Goal: Task Accomplishment & Management: Manage account settings

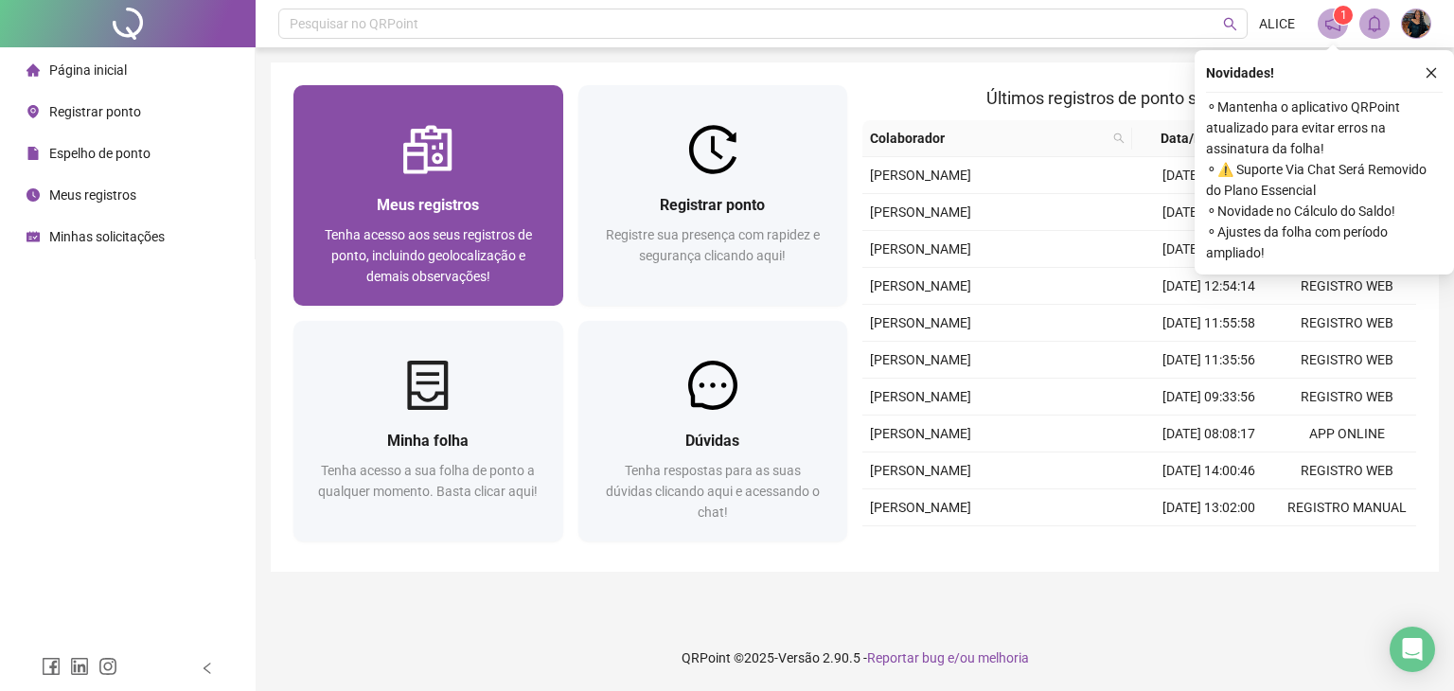
click at [522, 262] on span "Tenha acesso aos seus registros de ponto, incluindo geolocalização e demais obs…" at bounding box center [428, 255] width 207 height 57
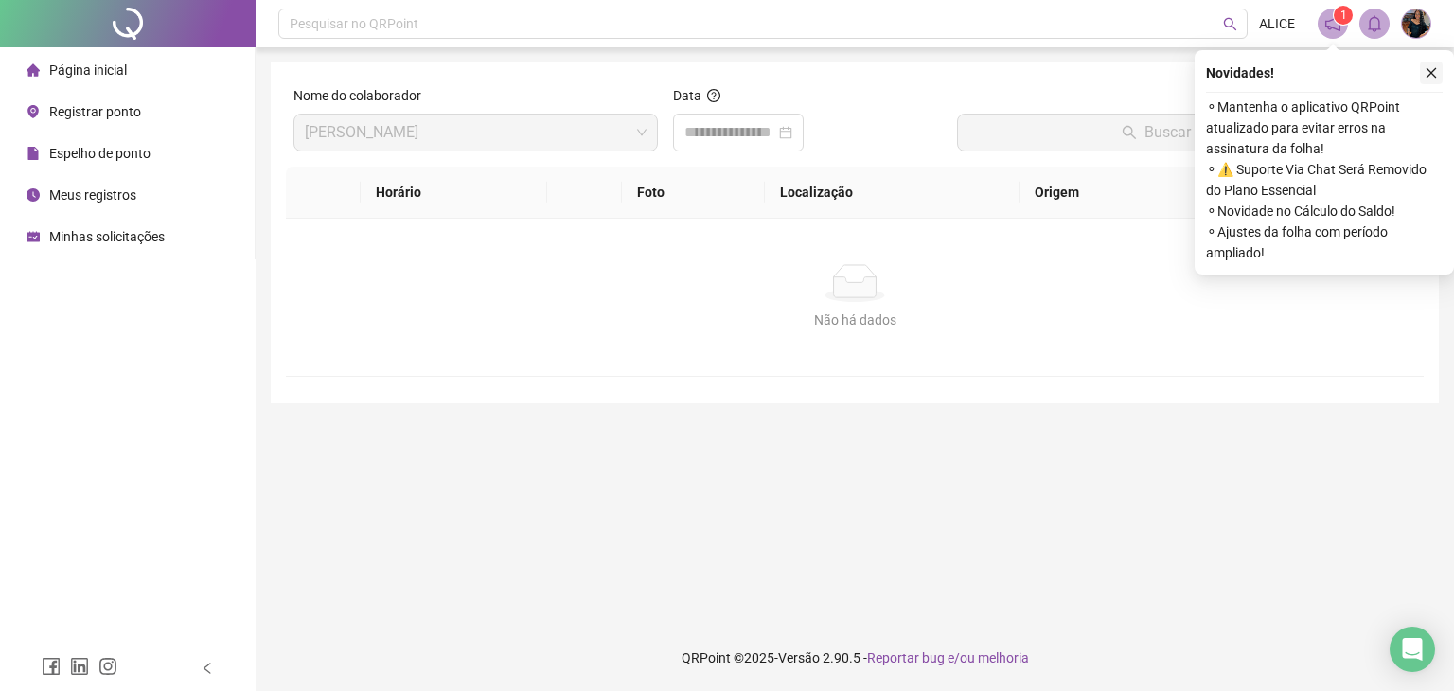
click at [1431, 77] on icon "close" at bounding box center [1431, 72] width 13 height 13
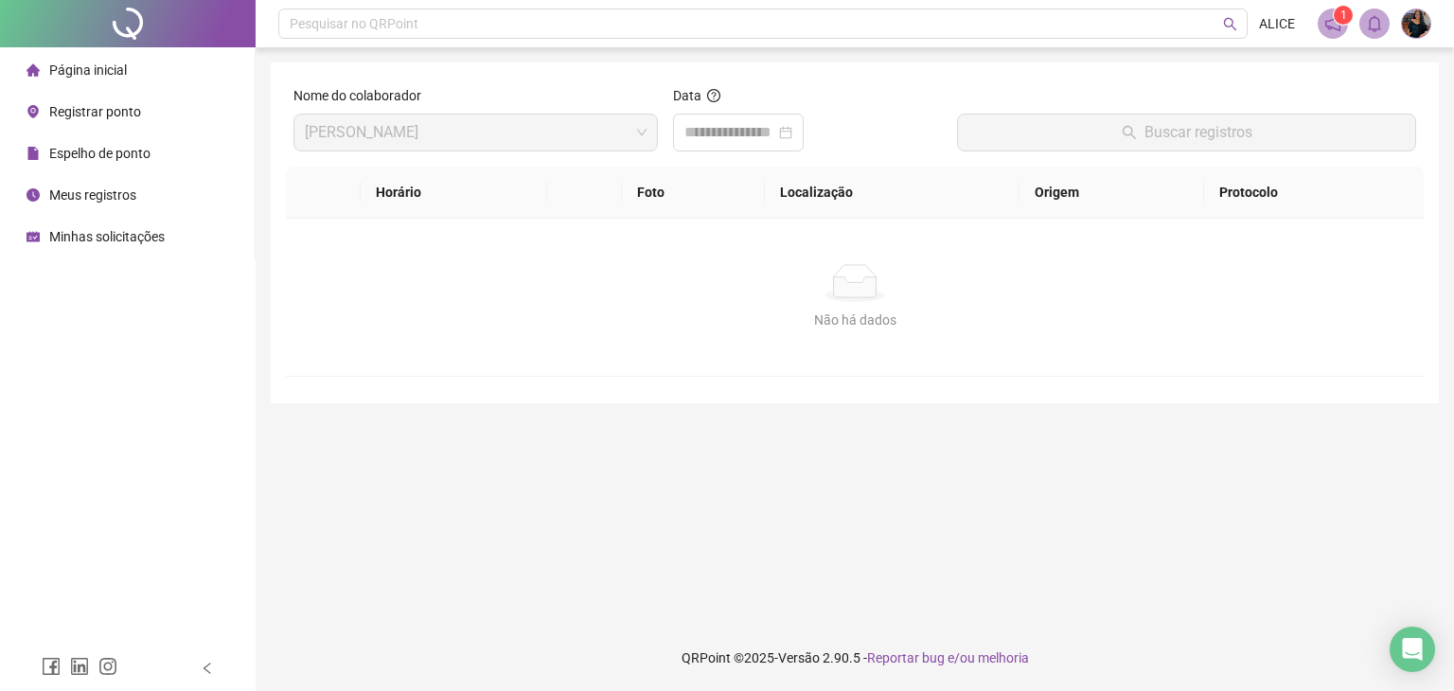
click at [98, 141] on div "Espelho de ponto" at bounding box center [89, 153] width 124 height 38
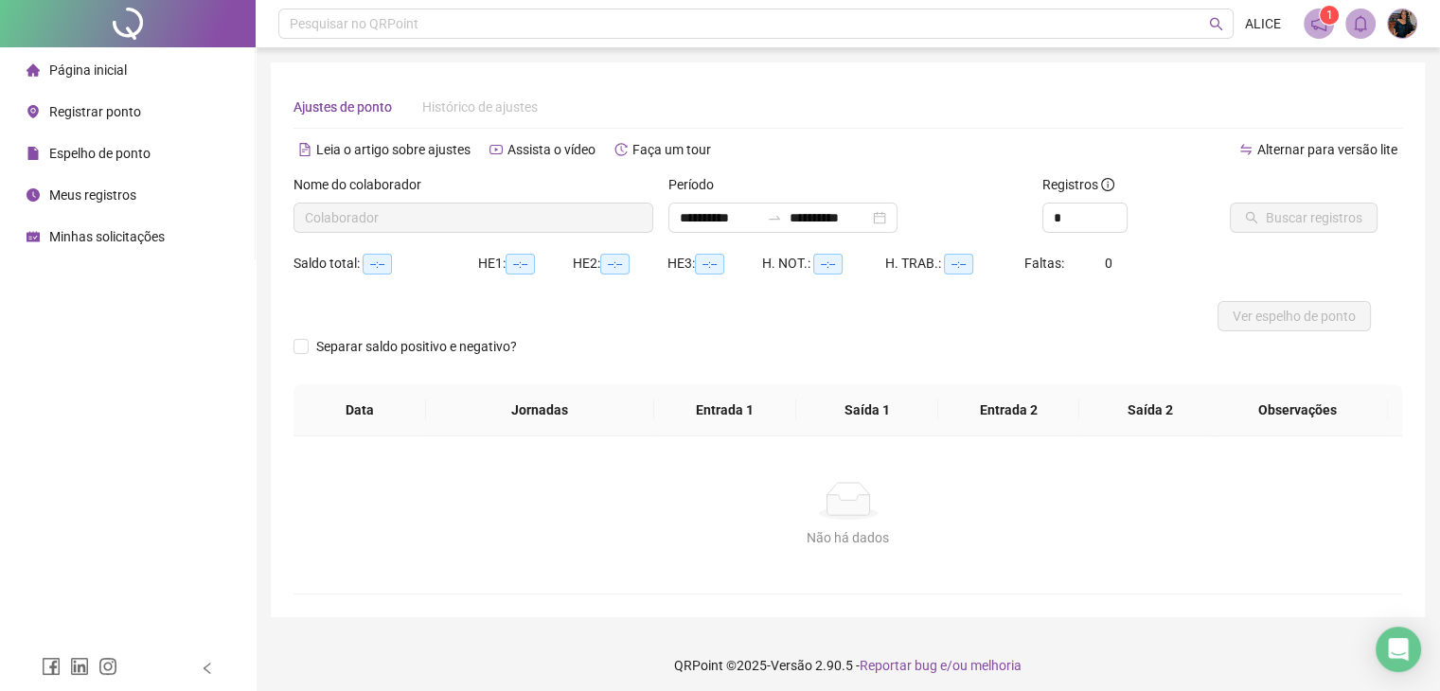
type input "**********"
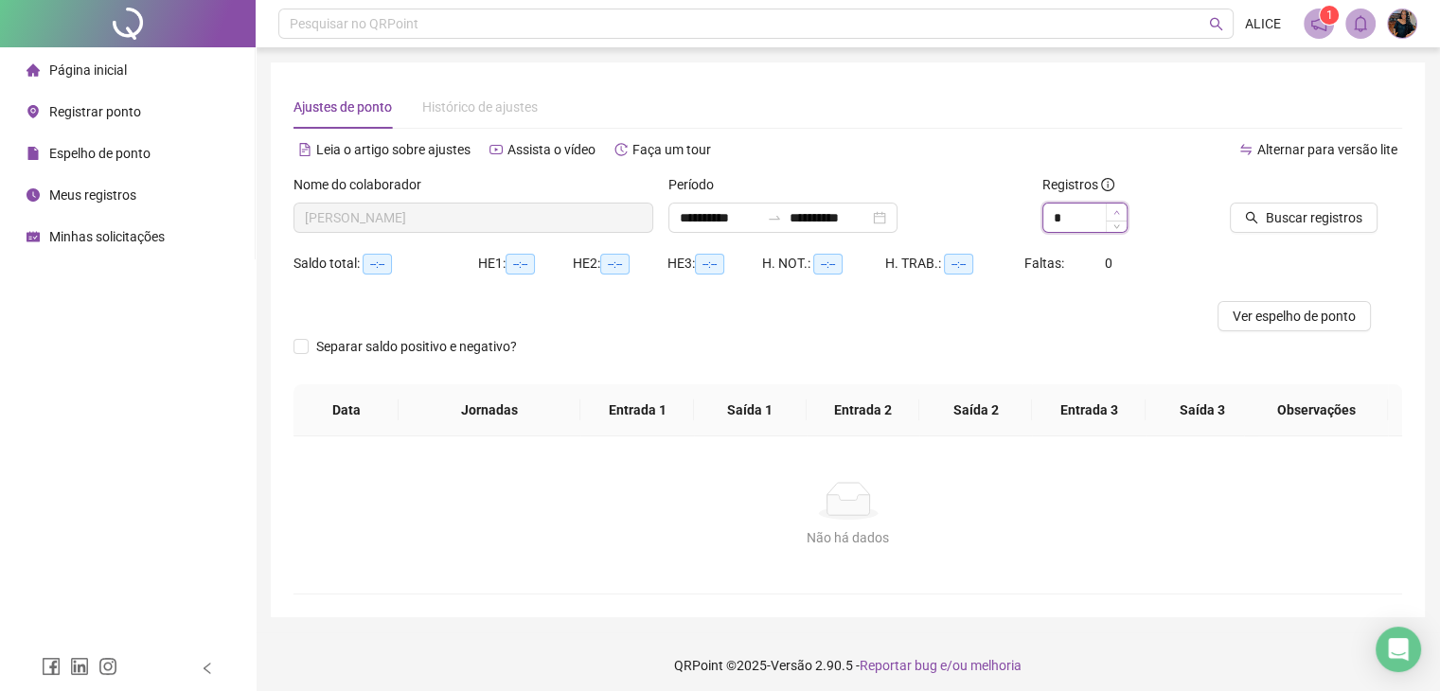
click at [1121, 208] on span "Increase Value" at bounding box center [1116, 212] width 21 height 17
type input "*"
click at [1121, 208] on span "Increase Value" at bounding box center [1116, 212] width 21 height 17
click at [1347, 212] on span "Buscar registros" at bounding box center [1314, 217] width 97 height 21
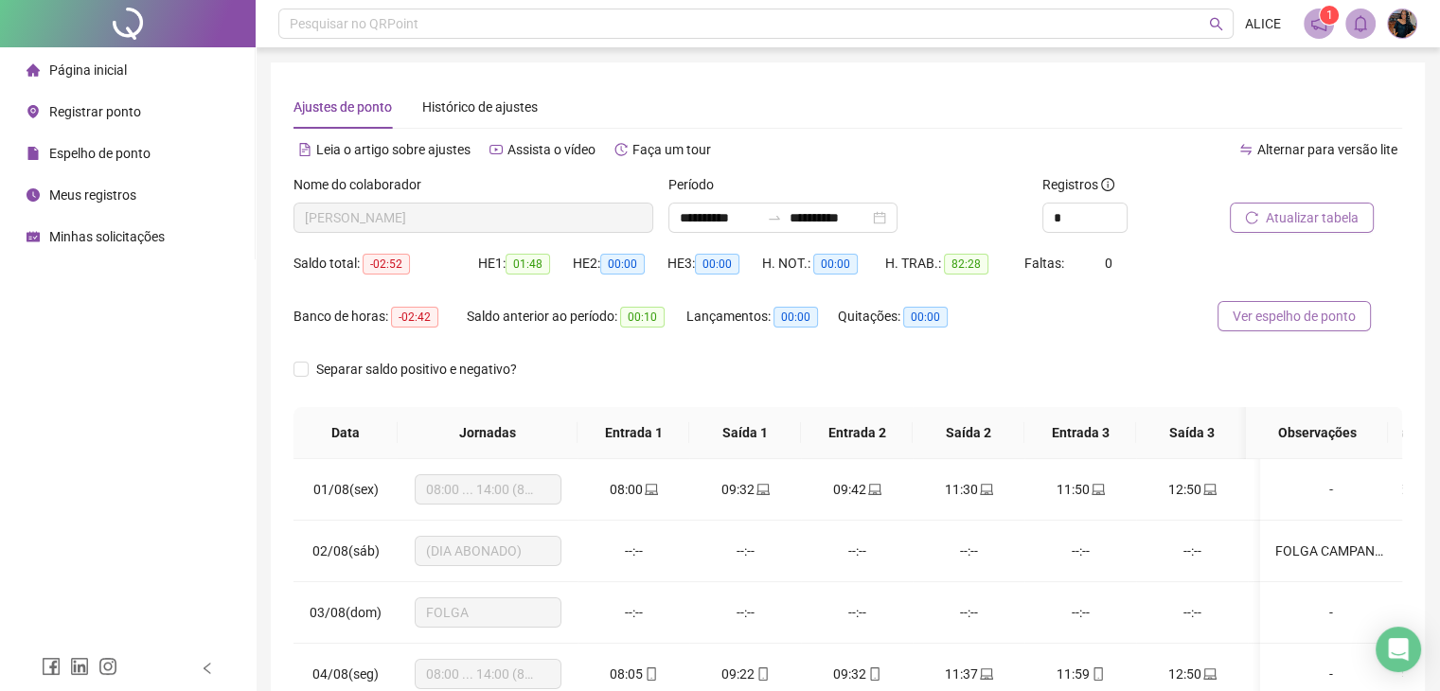
click at [1316, 312] on span "Ver espelho de ponto" at bounding box center [1294, 316] width 123 height 21
click at [1299, 315] on span "Ver espelho de ponto" at bounding box center [1294, 316] width 123 height 21
click at [114, 104] on span "Registrar ponto" at bounding box center [95, 111] width 92 height 15
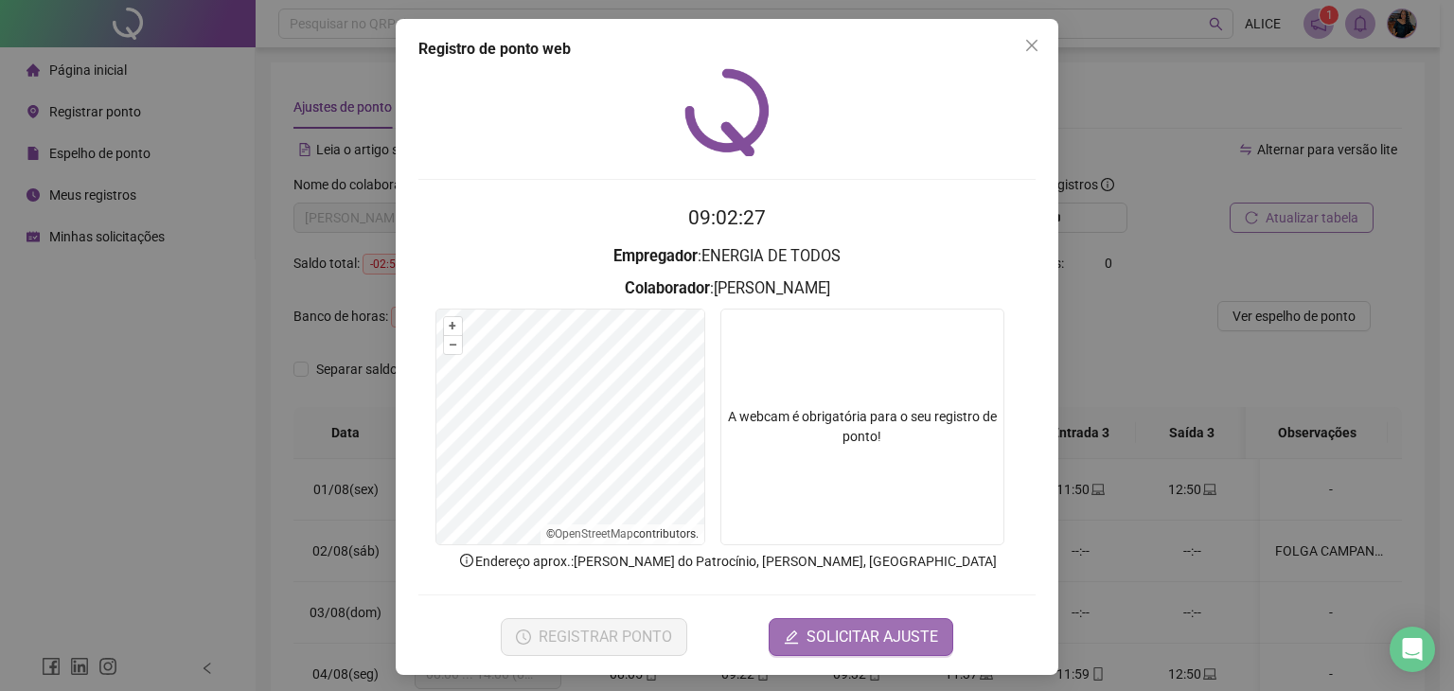
drag, startPoint x: 823, startPoint y: 598, endPoint x: 833, endPoint y: 617, distance: 21.6
click at [827, 607] on form "09:02:27 Empregador : ENERGIA DE TODOS Colaborador : [PERSON_NAME] + – ⇧ › © Op…" at bounding box center [727, 429] width 617 height 453
click at [835, 629] on span "SOLICITAR AJUSTE" at bounding box center [873, 637] width 132 height 23
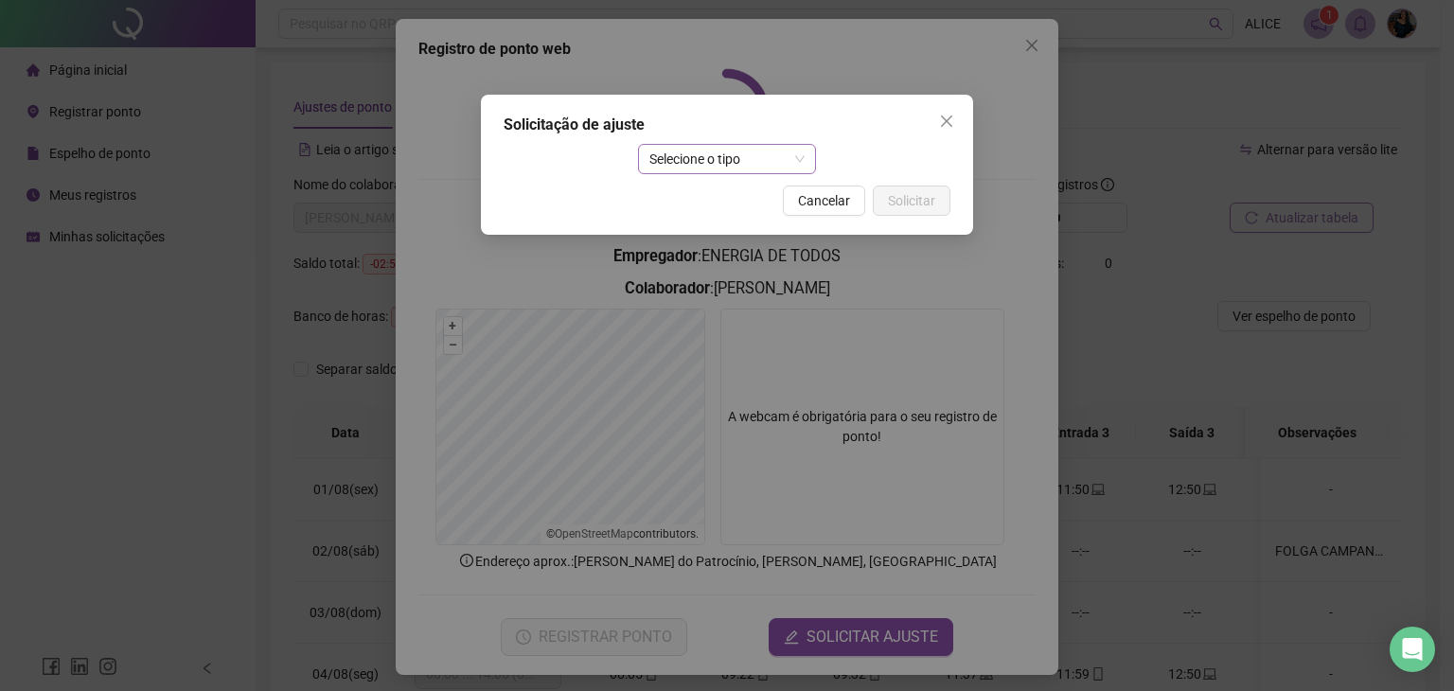
click at [739, 167] on span "Selecione o tipo" at bounding box center [728, 159] width 156 height 28
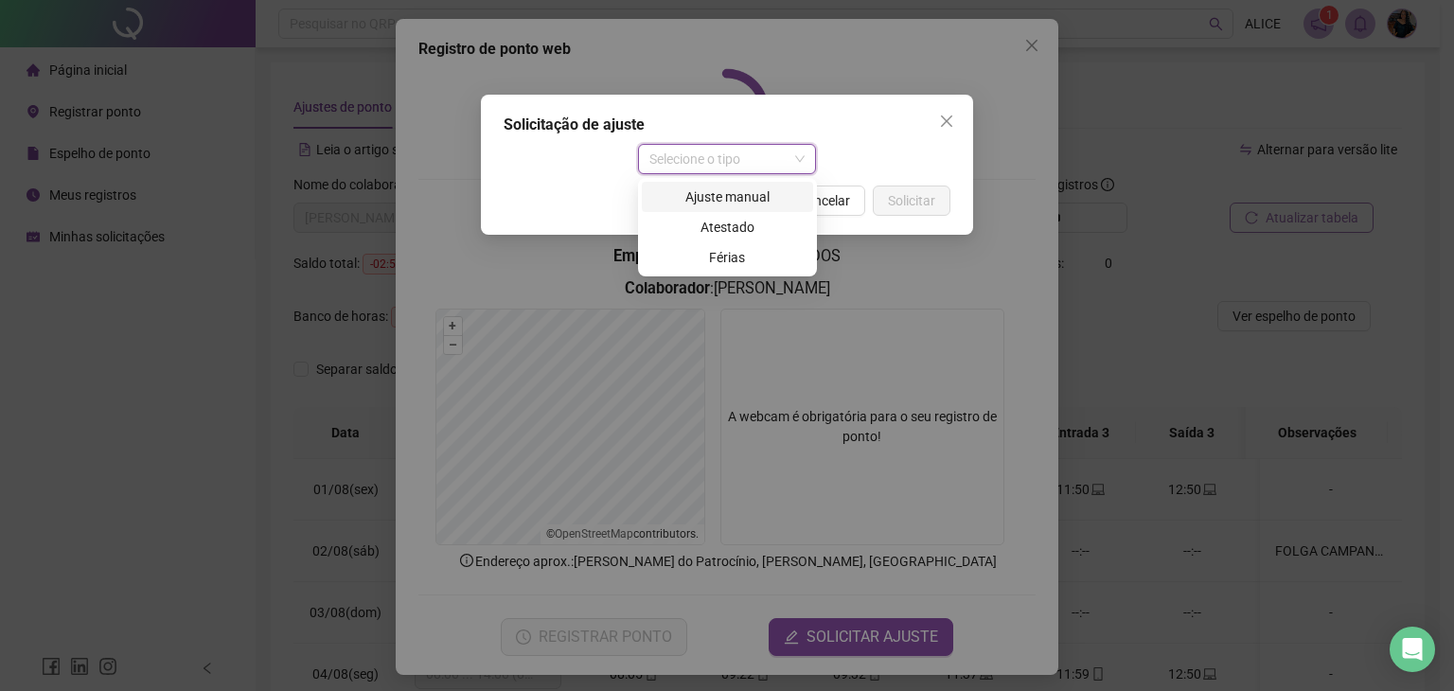
click at [743, 202] on div "Ajuste manual" at bounding box center [727, 197] width 149 height 21
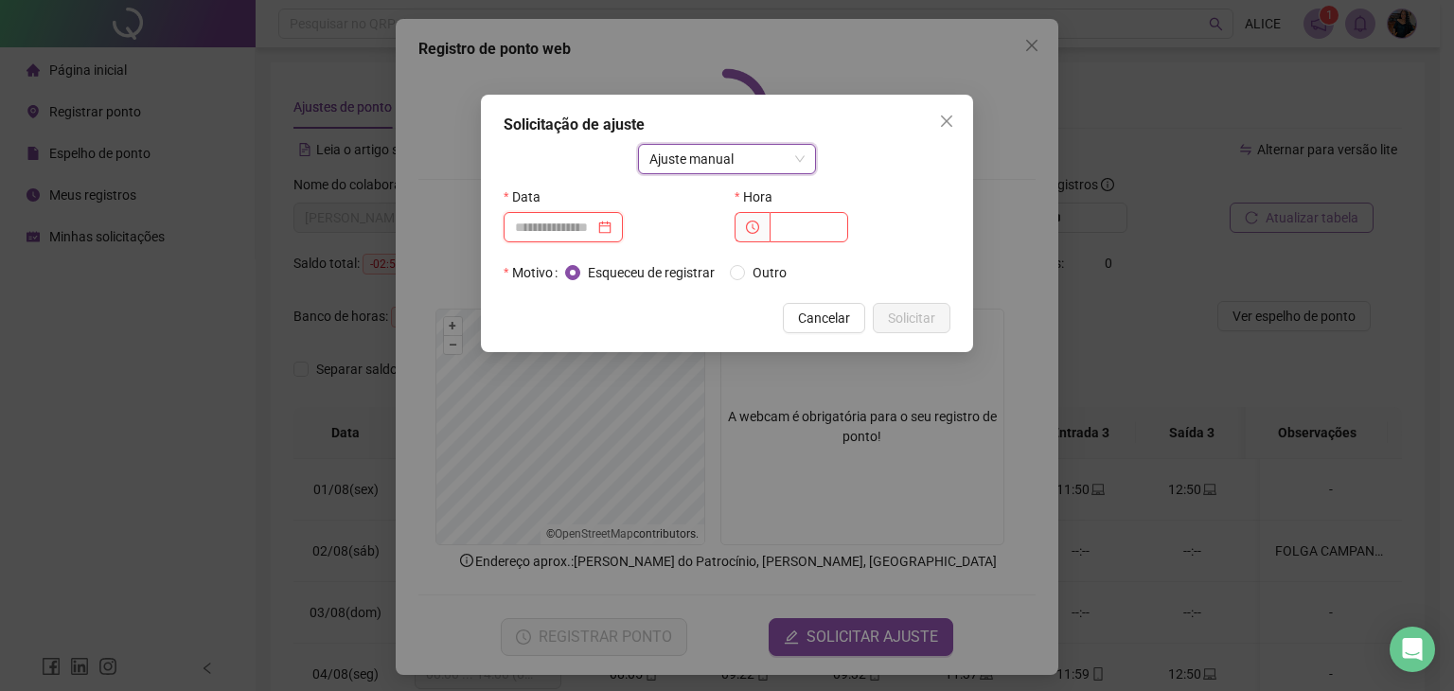
click at [595, 230] on input at bounding box center [555, 227] width 80 height 21
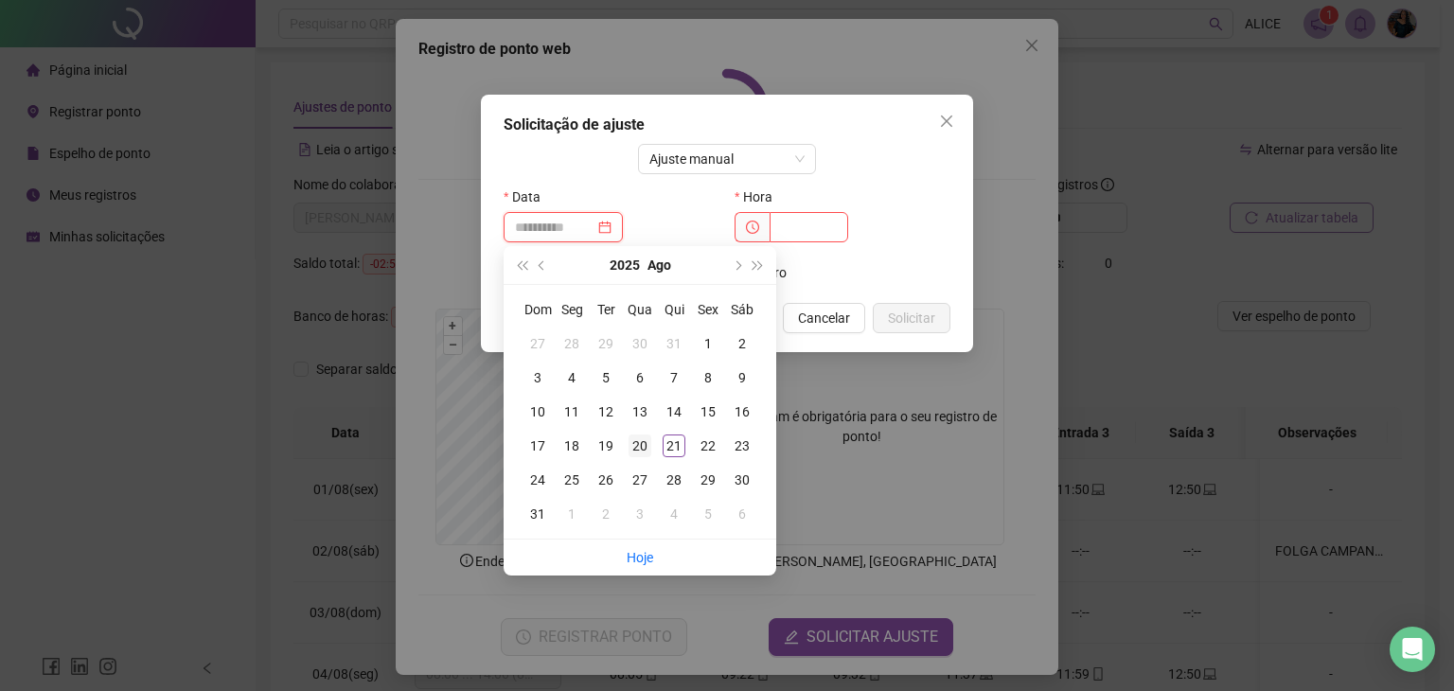
type input "**********"
click at [637, 450] on div "20" at bounding box center [640, 446] width 23 height 23
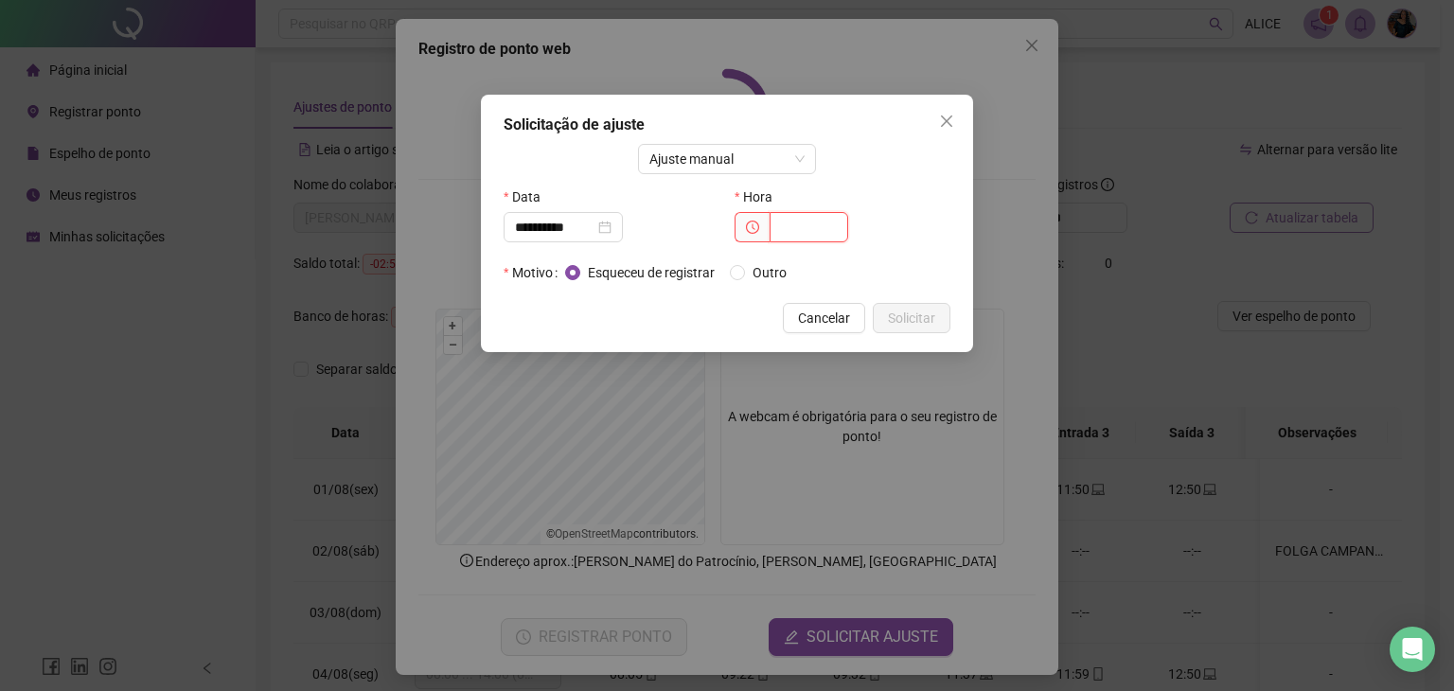
click at [823, 218] on input "text" at bounding box center [809, 227] width 79 height 30
type input "*****"
click at [752, 276] on span "Outro" at bounding box center [769, 272] width 49 height 21
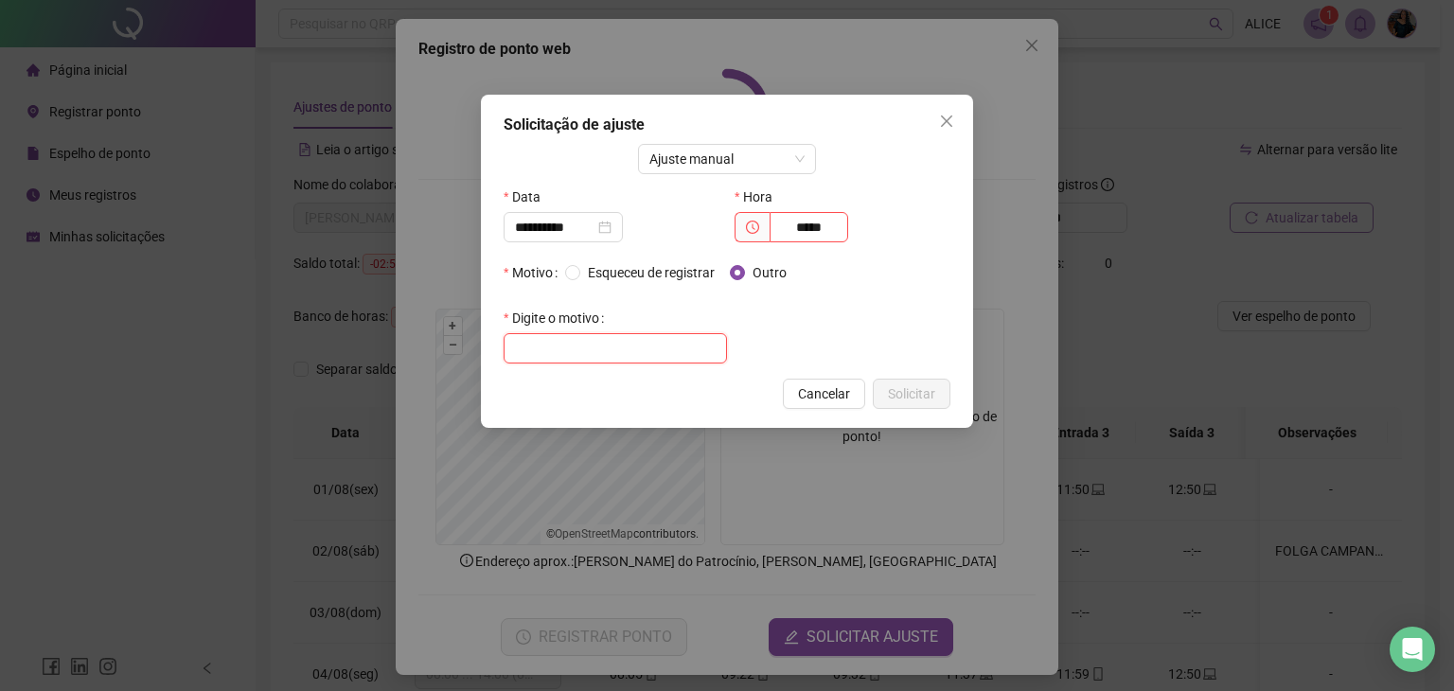
click at [609, 357] on input "text" at bounding box center [615, 348] width 223 height 30
type input "**********"
click at [894, 387] on span "Solicitar" at bounding box center [911, 394] width 47 height 21
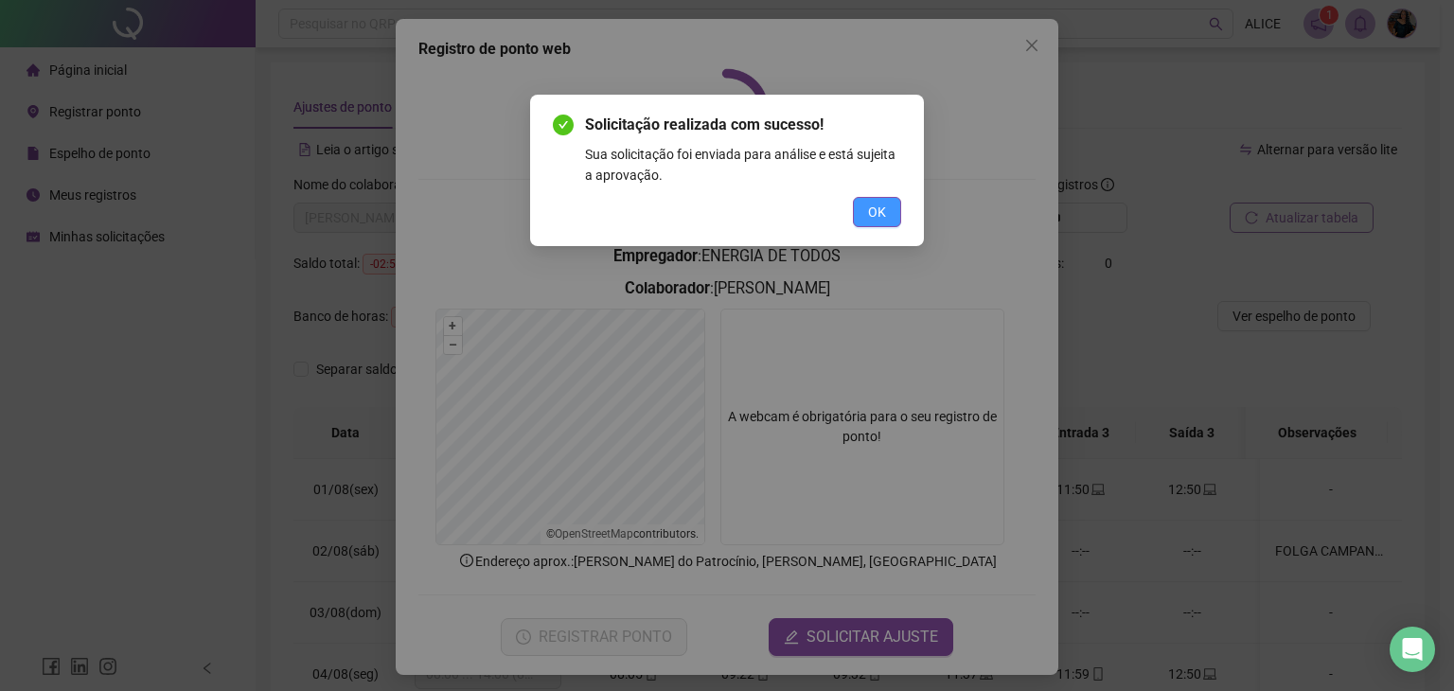
click at [879, 214] on span "OK" at bounding box center [877, 212] width 18 height 21
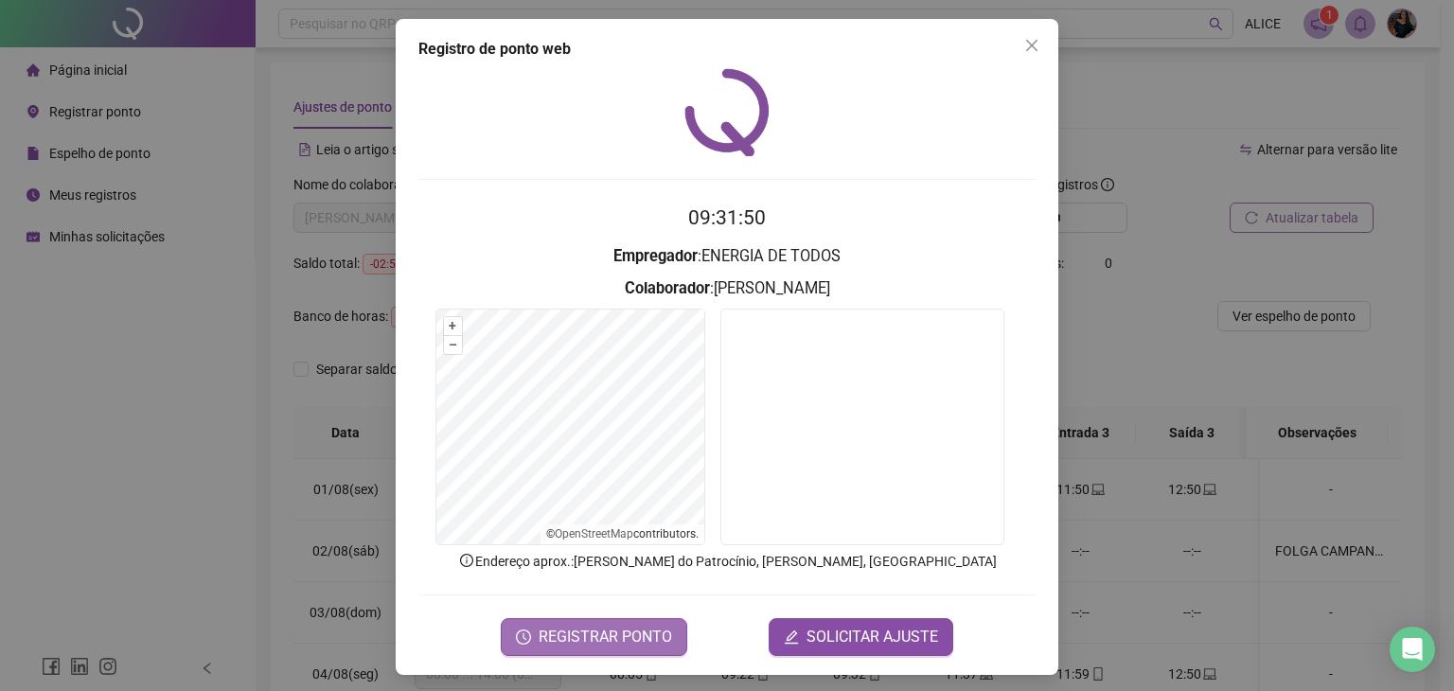
click at [621, 630] on span "REGISTRAR PONTO" at bounding box center [606, 637] width 134 height 23
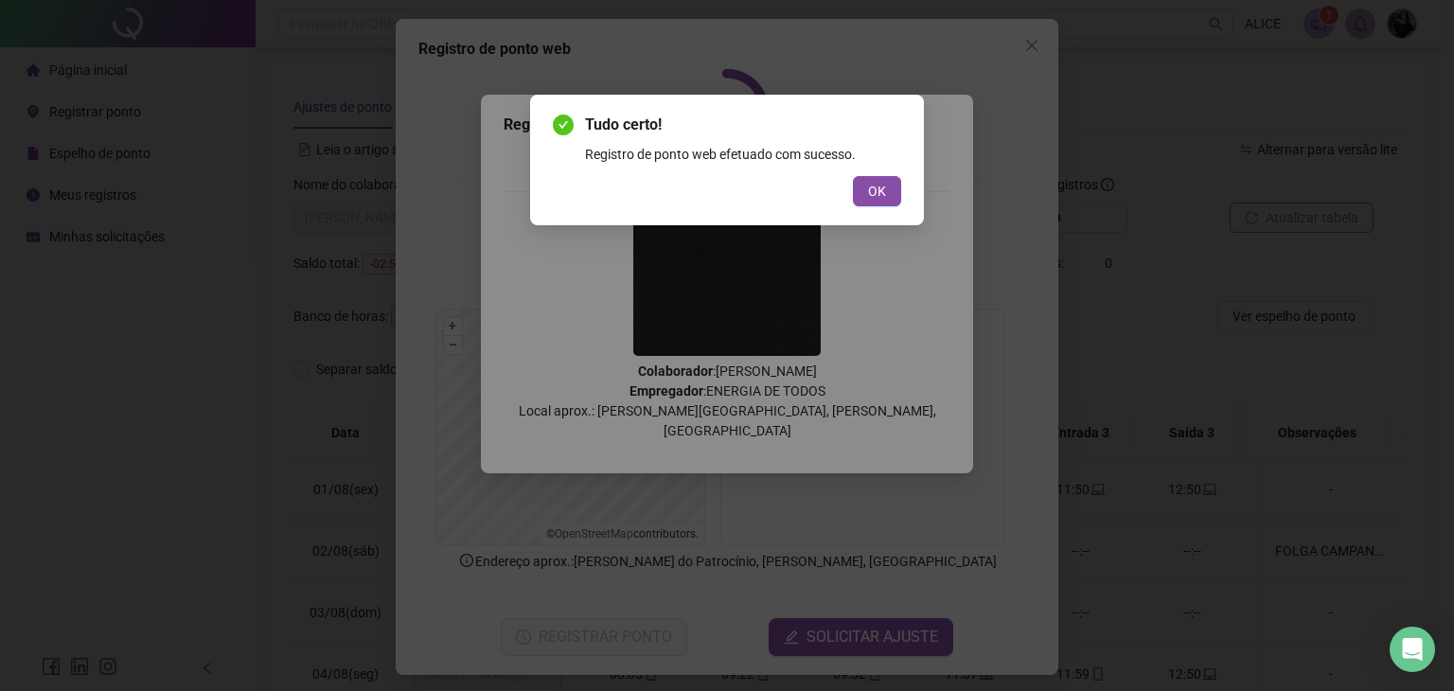
click at [890, 187] on button "OK" at bounding box center [877, 191] width 48 height 30
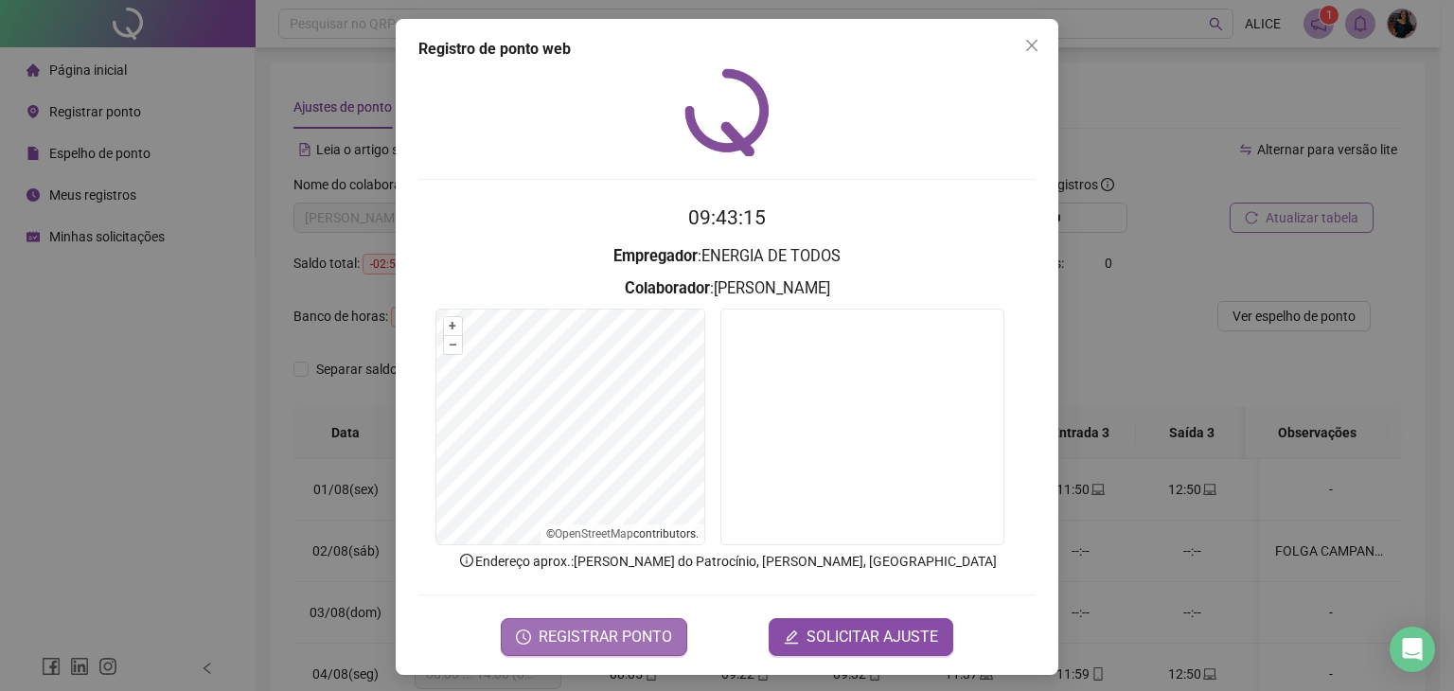
click at [631, 634] on span "REGISTRAR PONTO" at bounding box center [606, 637] width 134 height 23
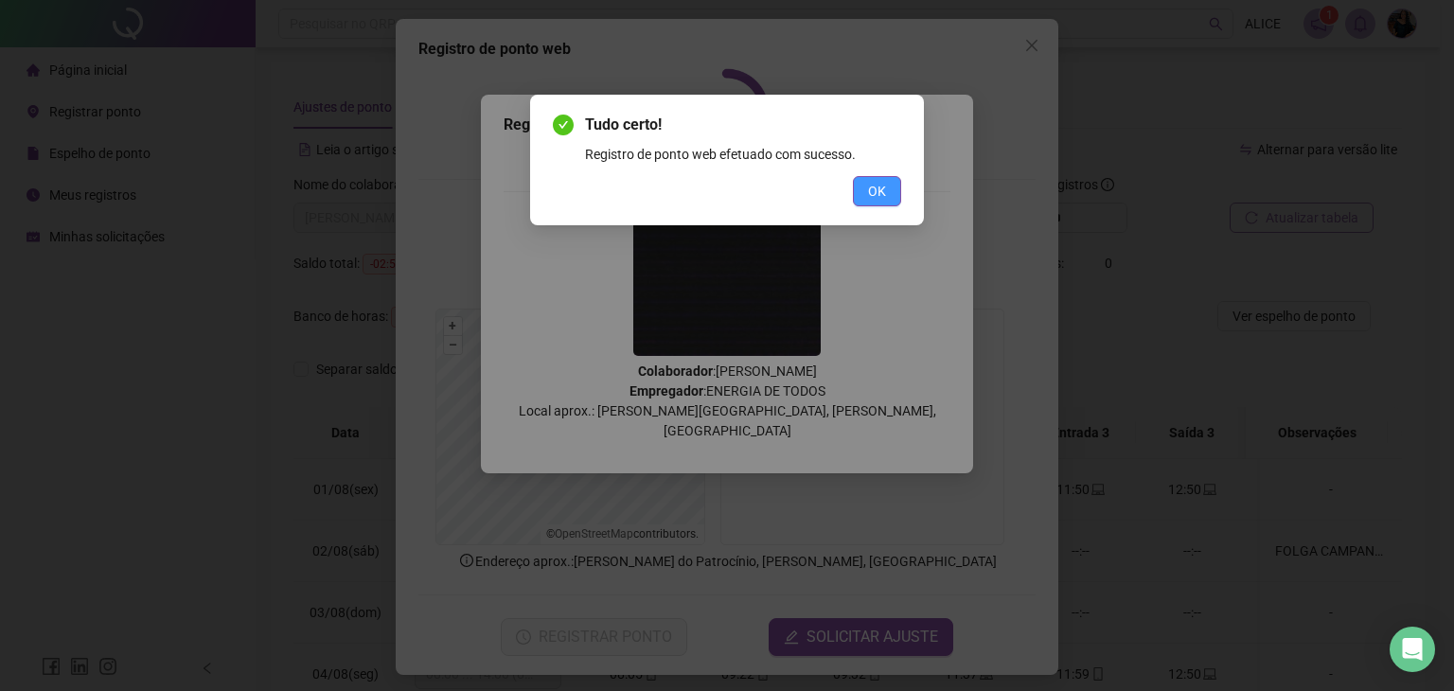
click at [884, 191] on span "OK" at bounding box center [877, 191] width 18 height 21
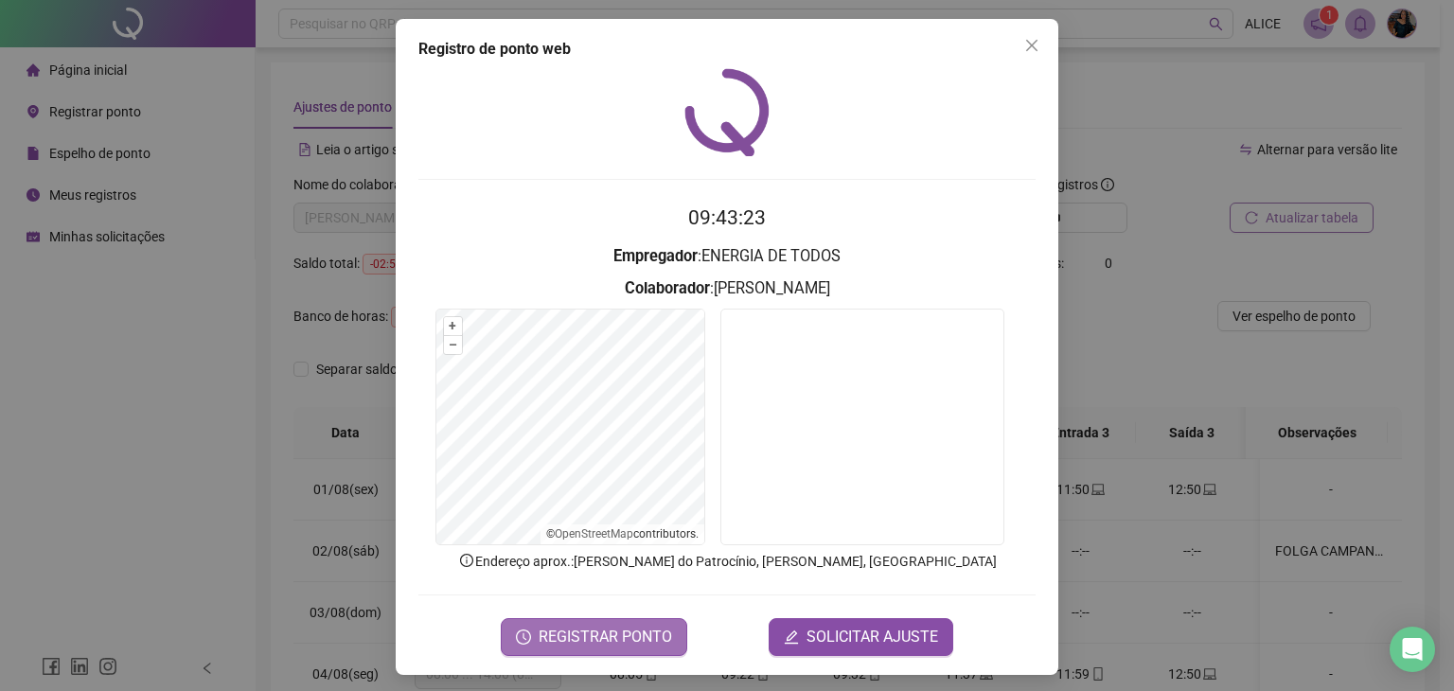
click at [618, 640] on span "REGISTRAR PONTO" at bounding box center [606, 637] width 134 height 23
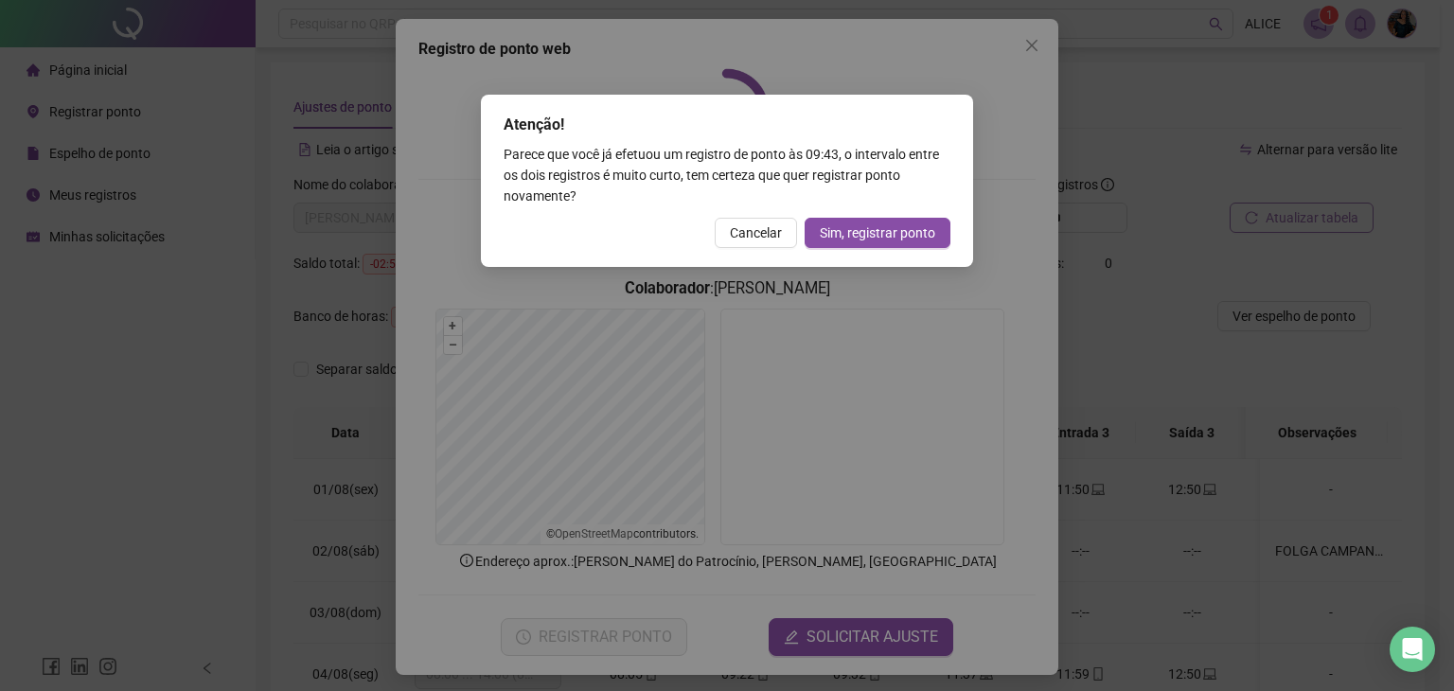
click at [1006, 134] on div "Atenção! Parece que você já efetuou um registro de ponto às 09:43 , o intervalo…" at bounding box center [727, 345] width 1454 height 691
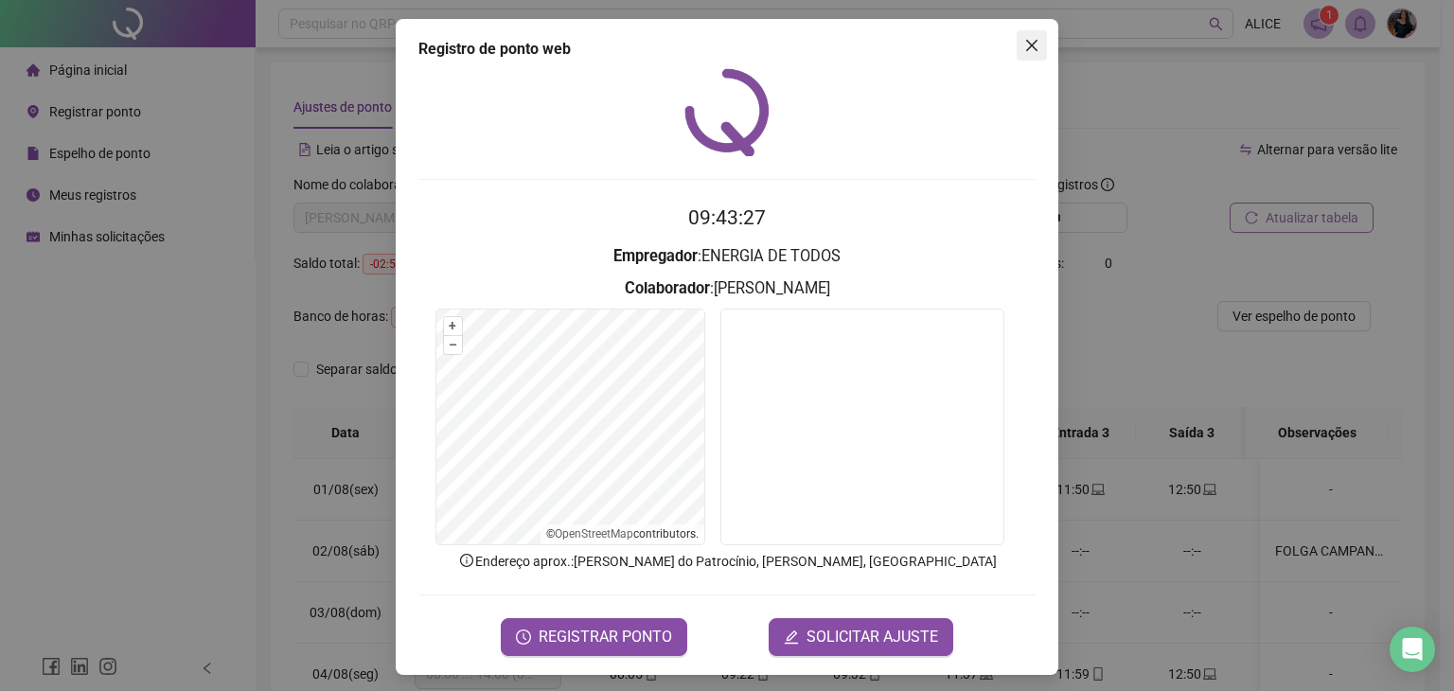
click at [1026, 44] on icon "close" at bounding box center [1031, 45] width 11 height 11
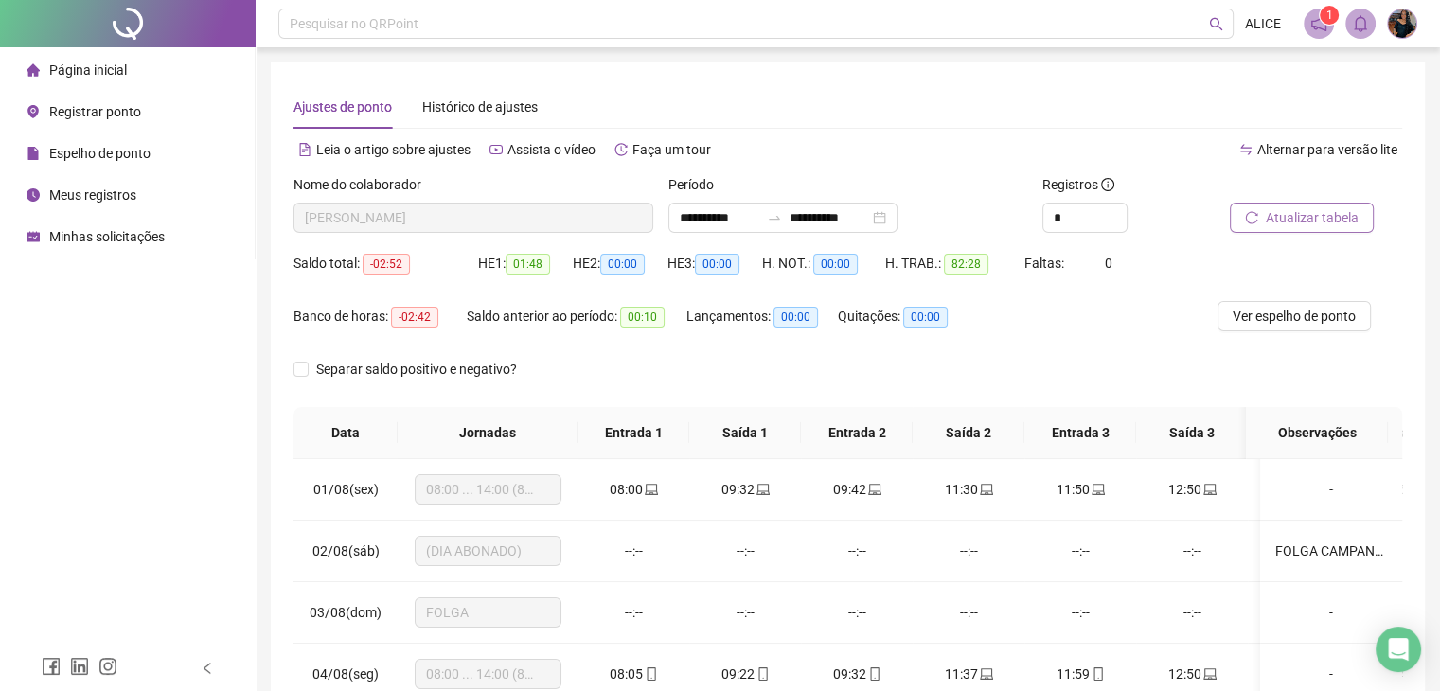
click at [66, 116] on span "Registrar ponto" at bounding box center [95, 111] width 92 height 15
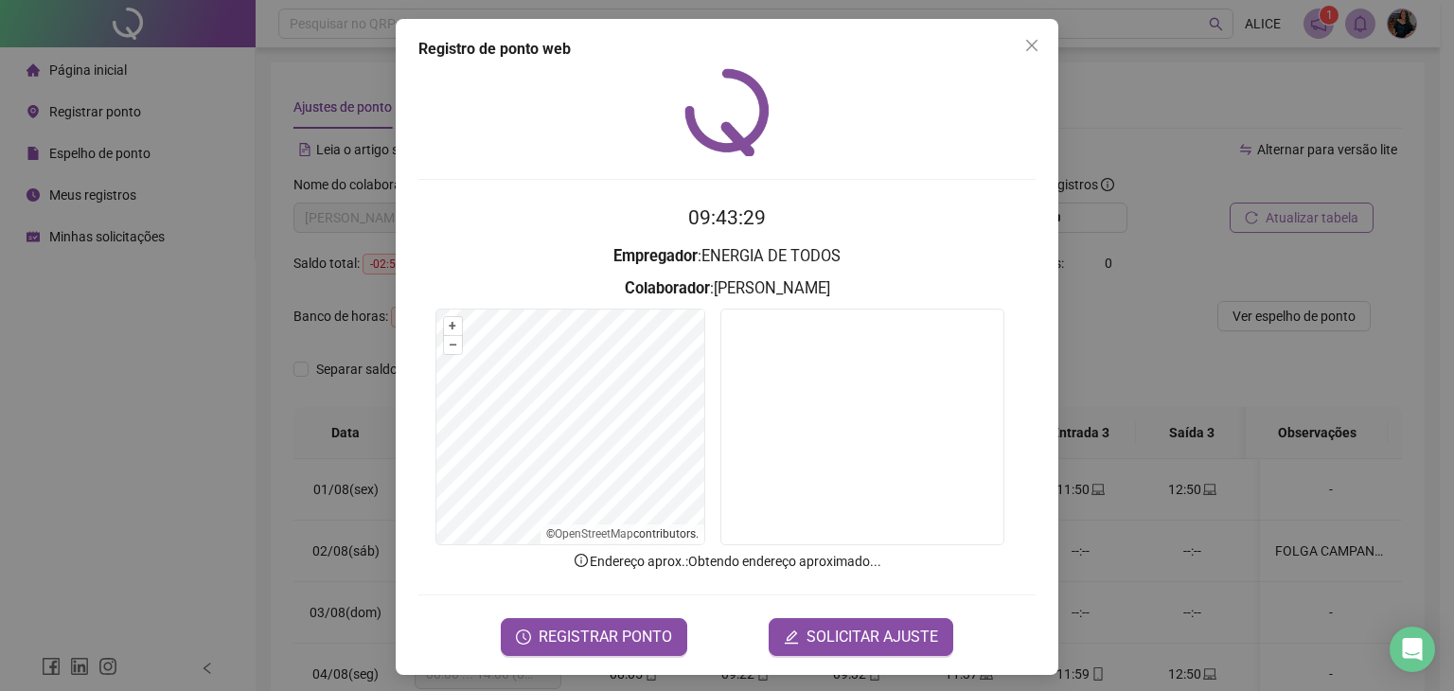
drag, startPoint x: 192, startPoint y: 118, endPoint x: 111, endPoint y: 82, distance: 89.0
click at [152, 103] on div "Registro de ponto web 09:43:29 Empregador : ENERGIA DE TODOS Colaborador : [PER…" at bounding box center [727, 345] width 1454 height 691
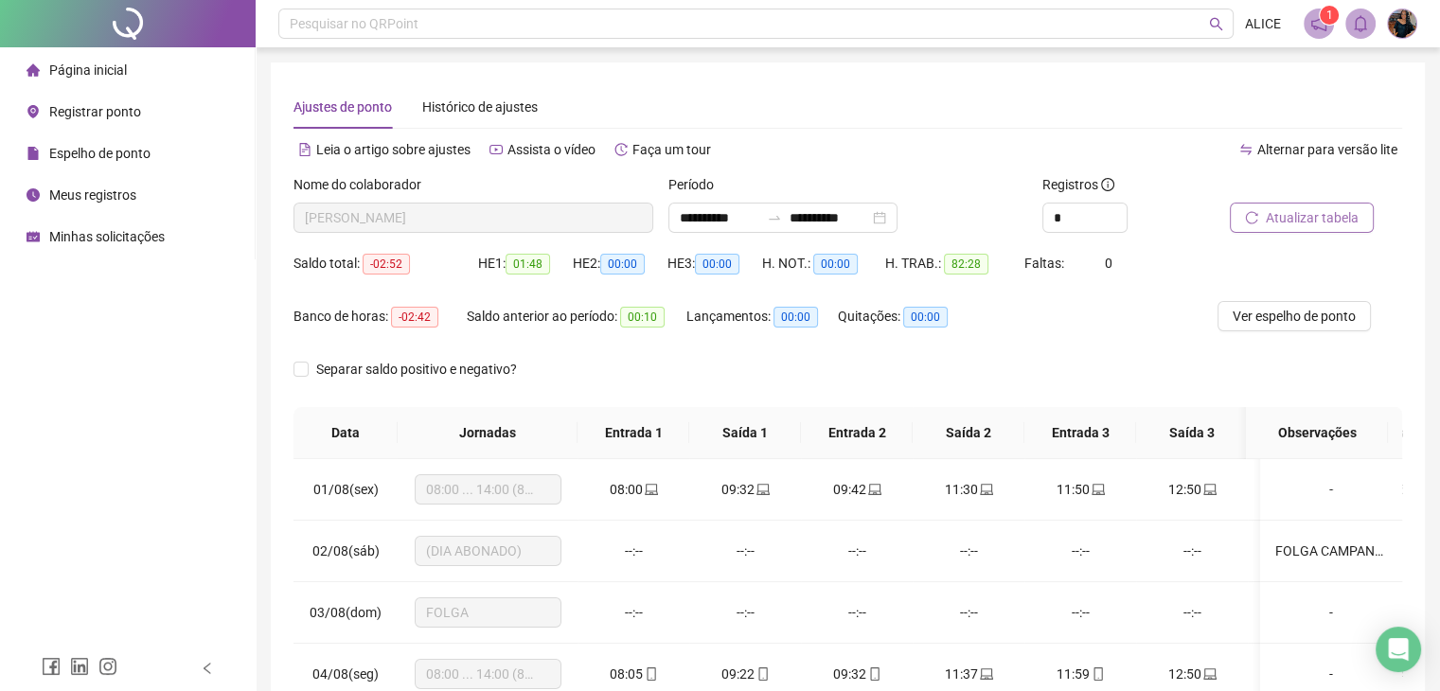
click at [109, 80] on div "Página inicial" at bounding box center [77, 70] width 100 height 38
